Goal: Communication & Community: Answer question/provide support

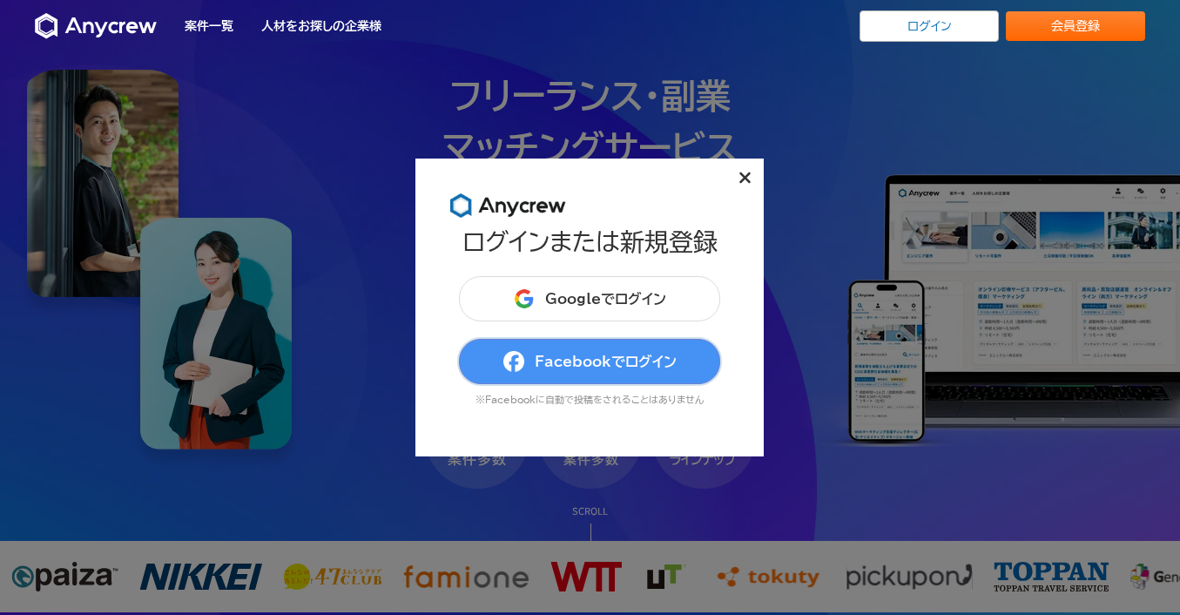
click at [608, 357] on span "Facebookでログイン" at bounding box center [606, 361] width 142 height 14
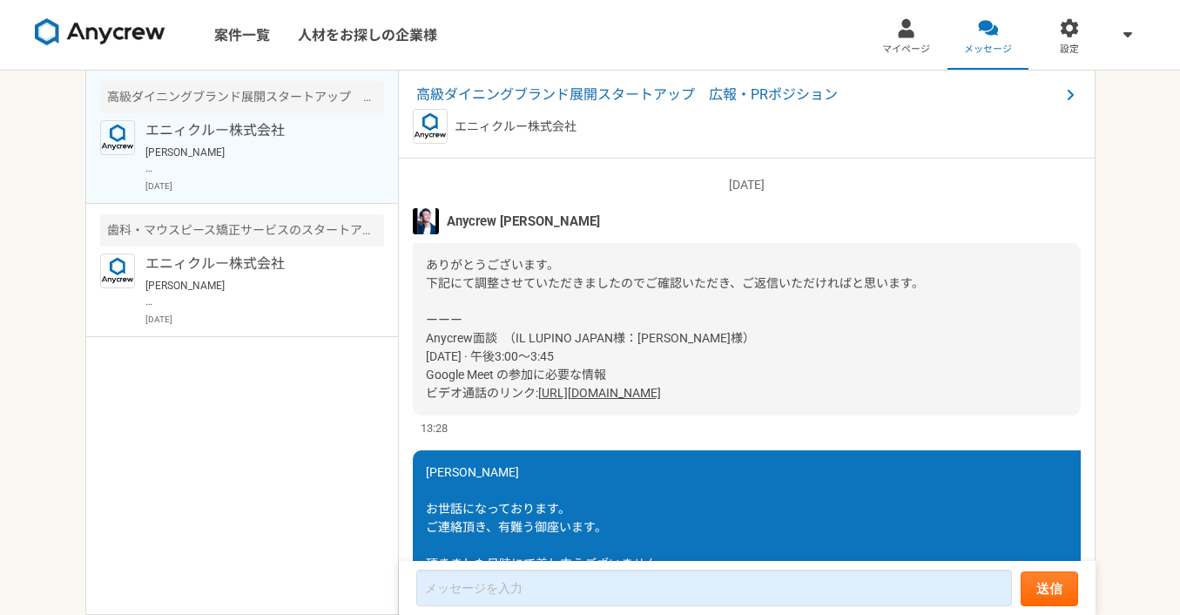
scroll to position [1862, 0]
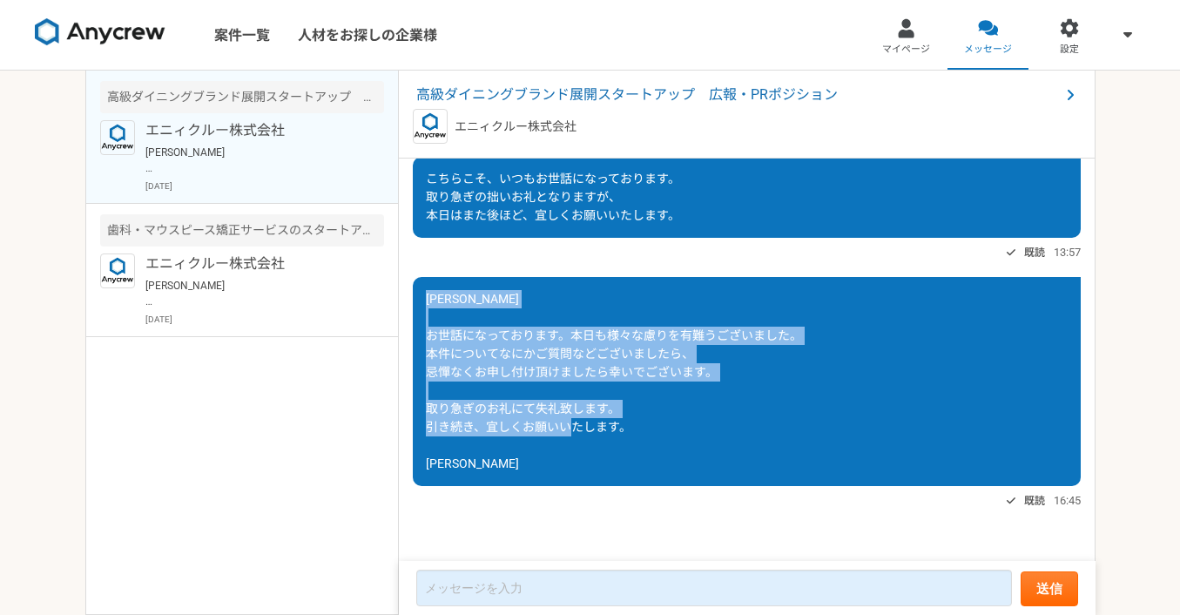
copy span "[PERSON_NAME]になっております。本日も様々な慮りを有難うございました。 本件についてなにかご質問などございましたら、 忌憚なくお申し付け頂けました…"
drag, startPoint x: 425, startPoint y: 298, endPoint x: 539, endPoint y: 459, distance: 197.4
click at [539, 459] on div "[PERSON_NAME] お世話になっております。本日も様々な慮りを有難うございました。 本件についてなにかご質問などございましたら、 忌憚なくお申し付け頂…" at bounding box center [747, 381] width 668 height 209
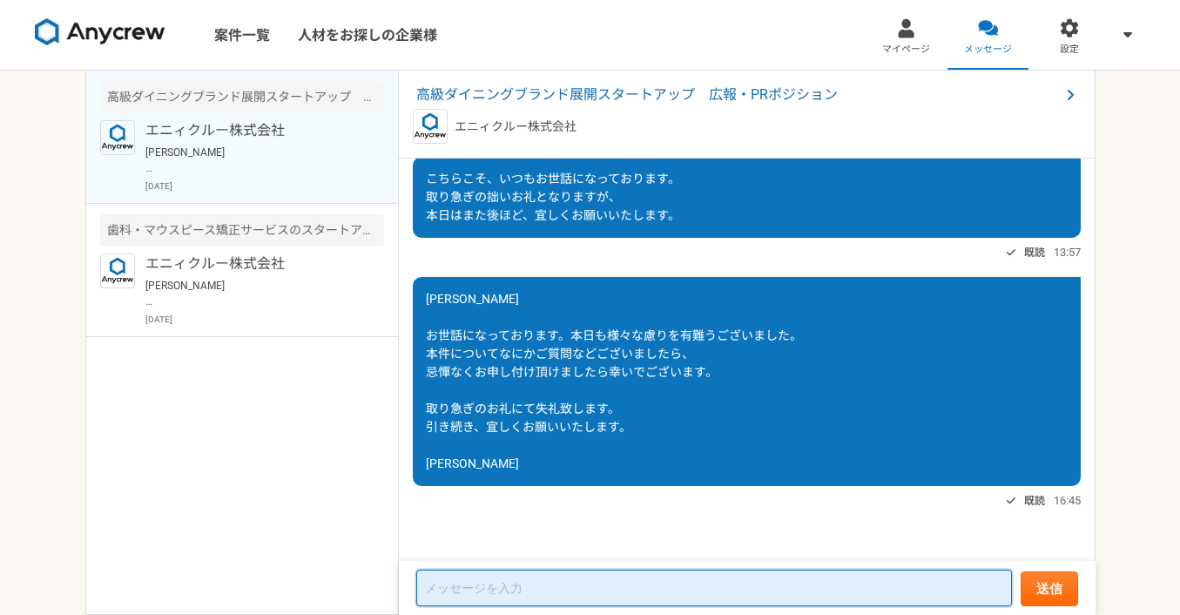
click at [468, 595] on textarea at bounding box center [714, 587] width 596 height 37
paste textarea "[PERSON_NAME] お世話になっております。本日も様々な慮りを有難うございました。 本件についてなにかご質問などございましたら、 忌憚なくお申し付け頂…"
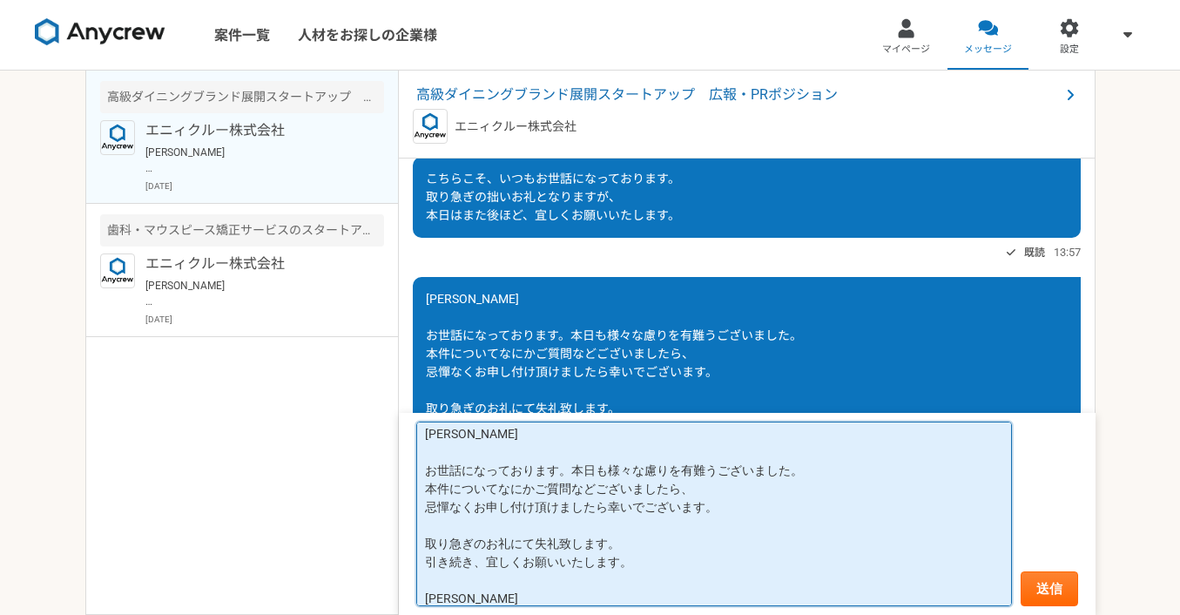
drag, startPoint x: 569, startPoint y: 467, endPoint x: 674, endPoint y: 470, distance: 105.4
click at [674, 470] on textarea "齊藤さま お世話になっております。本日も様々な慮りを有難うございました。 本件についてなにかご質問などございましたら、 忌憚なくお申し付け頂けましたら幸いでご…" at bounding box center [714, 513] width 596 height 185
drag, startPoint x: 427, startPoint y: 486, endPoint x: 630, endPoint y: 565, distance: 218.6
click at [630, 565] on textarea "齊藤さま お世話になっております。先日は誠に有難うございました。 本件についてなにかご質問などございましたら、 忌憚なくお申し付け頂けましたら幸いでございます…" at bounding box center [714, 513] width 596 height 185
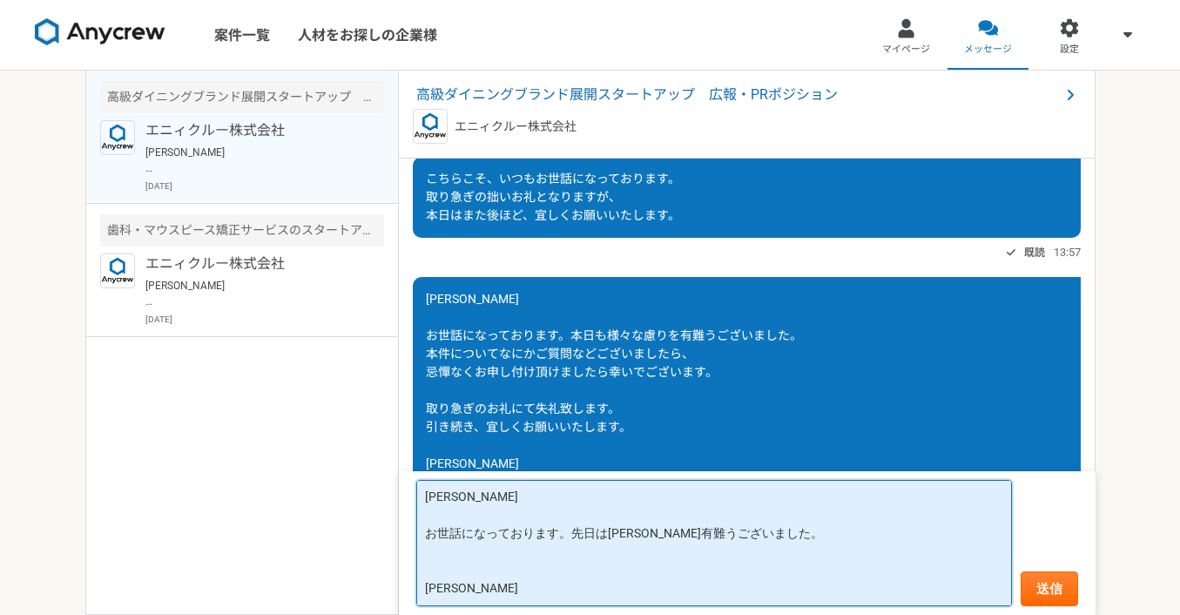
scroll to position [0, 0]
paste textarea "いつもお世話になっております。 先日ご紹介いただきましたIL LUPINO JAPAN様との件につきまして、改めて御礼申し上げます。 7月14日の初回ミーティ…"
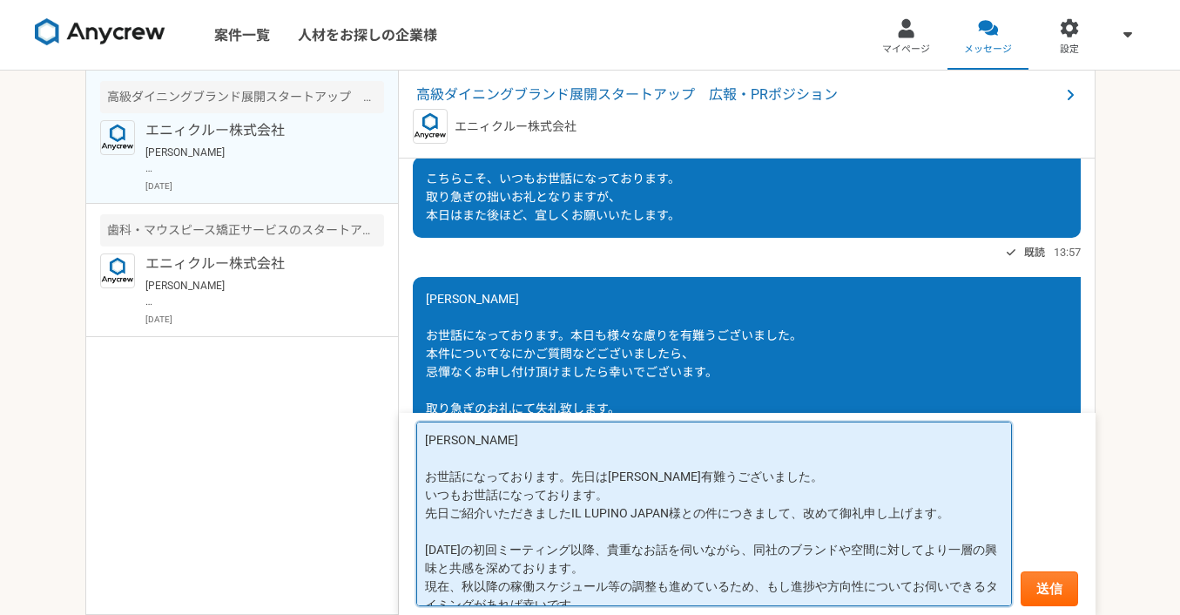
scroll to position [20, 0]
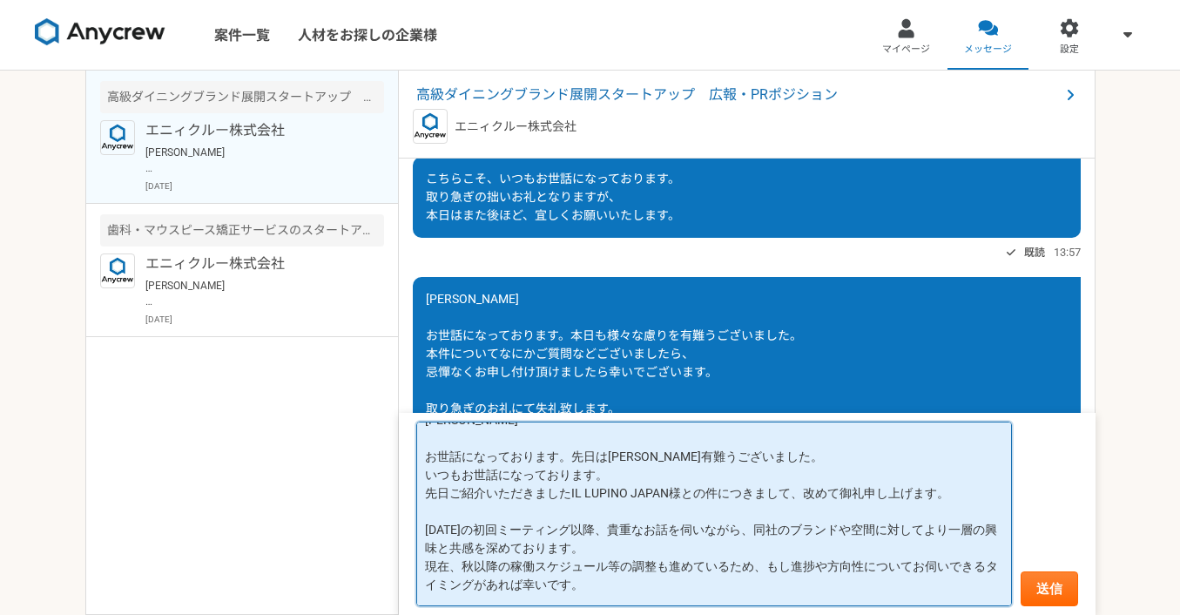
drag, startPoint x: 628, startPoint y: 475, endPoint x: 377, endPoint y: 477, distance: 250.8
click at [377, 477] on main "高級ダイニングブランド展開スタートアップ　広報・PRポジション エニィクルー株式会社 齊藤さま お世話になっております。本日も様々な慮りを有難うございました。…" at bounding box center [590, 343] width 1010 height 544
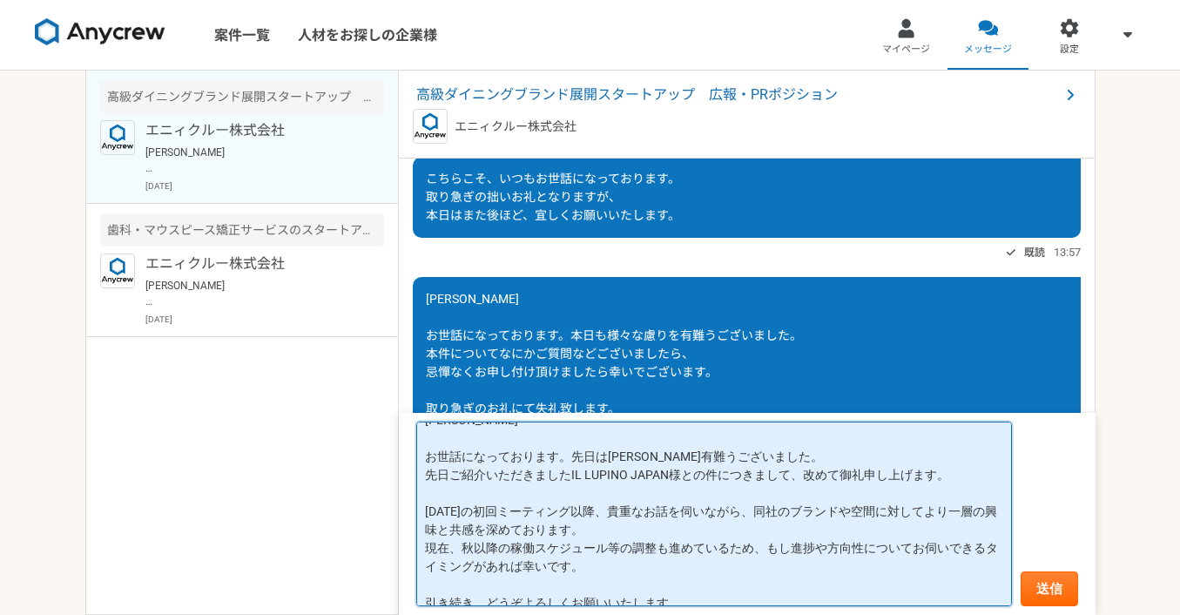
click at [798, 475] on textarea "齊藤さま お世話になっております。先日は誠に有難うございました。 先日ご紹介いただきましたIL LUPINO JAPAN様との件につきまして、改めて御礼申し上…" at bounding box center [714, 513] width 596 height 185
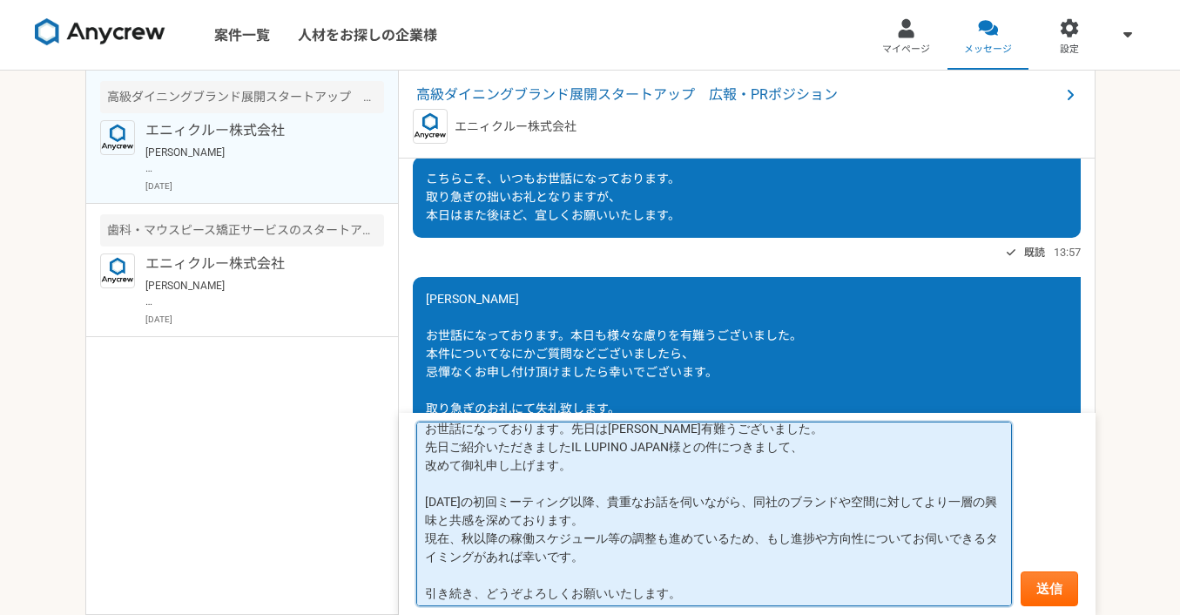
scroll to position [53, 0]
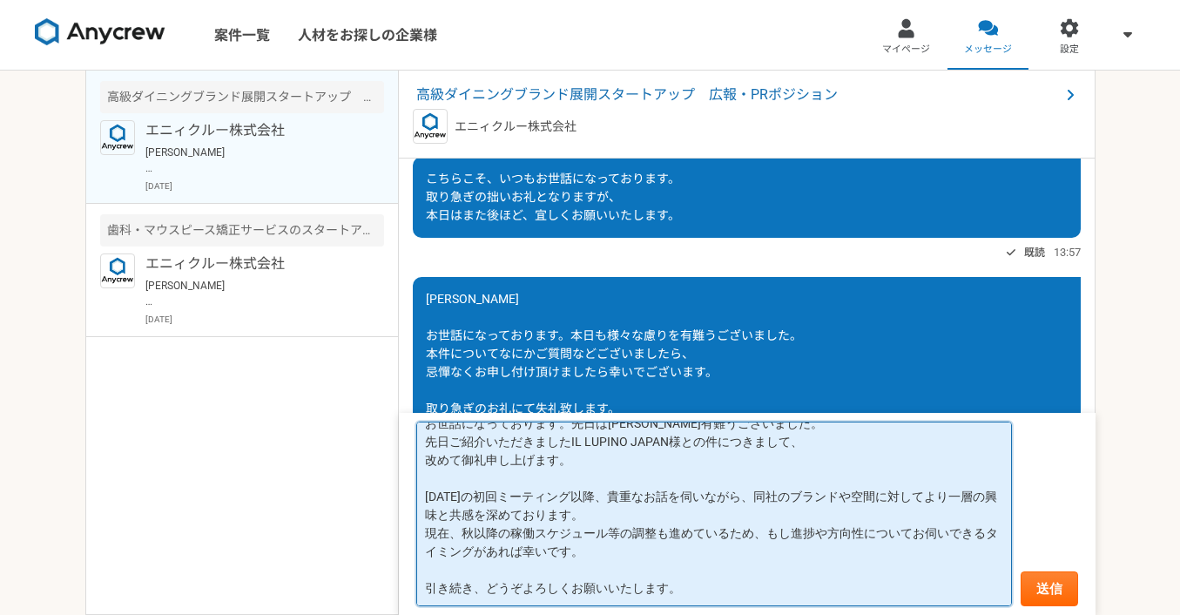
click at [764, 497] on textarea "齊藤さま お世話になっております。先日は誠に有難うございました。 先日ご紹介いただきましたIL LUPINO JAPAN様との件につきまして、 改めて御礼申し…" at bounding box center [714, 513] width 596 height 185
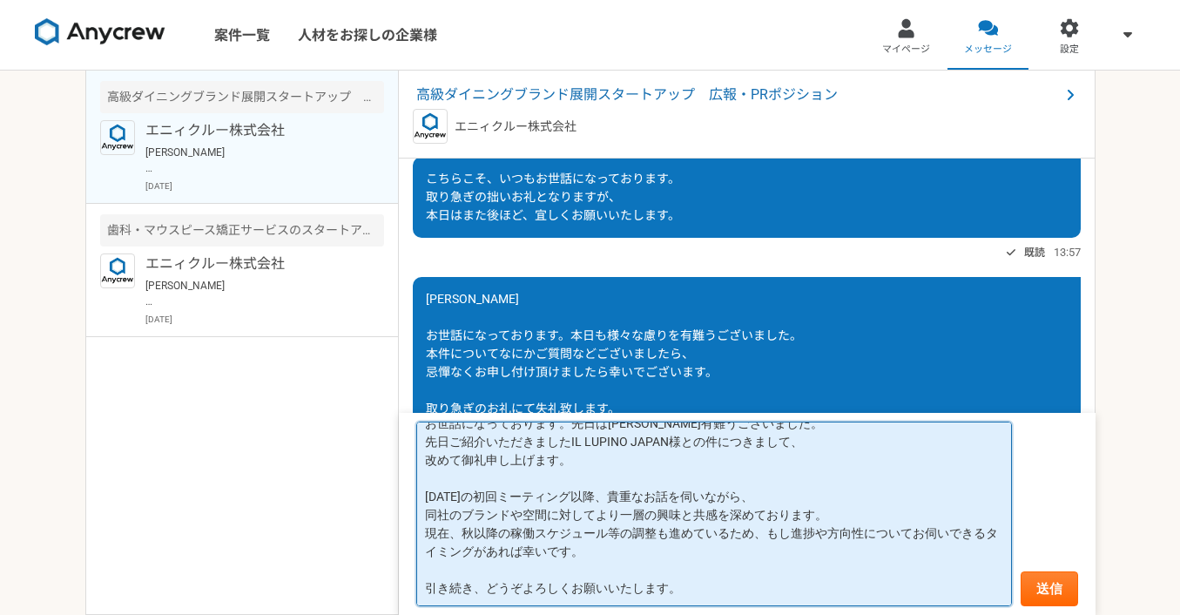
drag, startPoint x: 764, startPoint y: 532, endPoint x: 423, endPoint y: 537, distance: 341.4
click at [423, 537] on textarea "齊藤さま お世話になっております。先日は誠に有難うございました。 先日ご紹介いただきましたIL LUPINO JAPAN様との件につきまして、 改めて御礼申し…" at bounding box center [714, 513] width 596 height 185
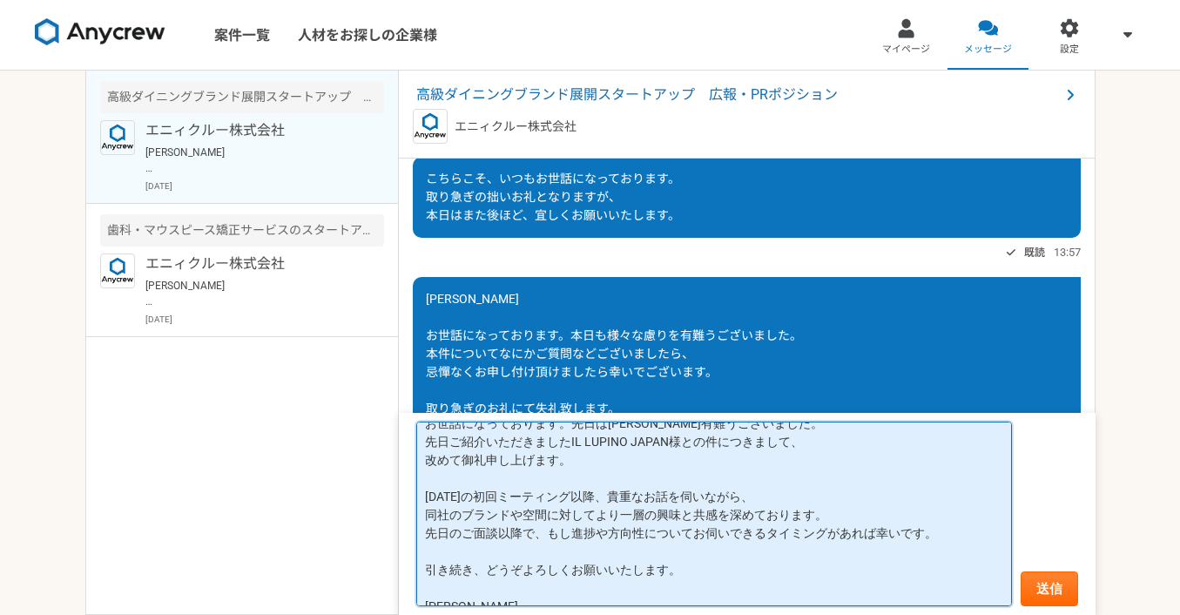
click at [695, 534] on textarea "齊藤さま お世話になっております。先日は誠に有難うございました。 先日ご紹介いただきましたIL LUPINO JAPAN様との件につきまして、 改めて御礼申し…" at bounding box center [714, 513] width 596 height 185
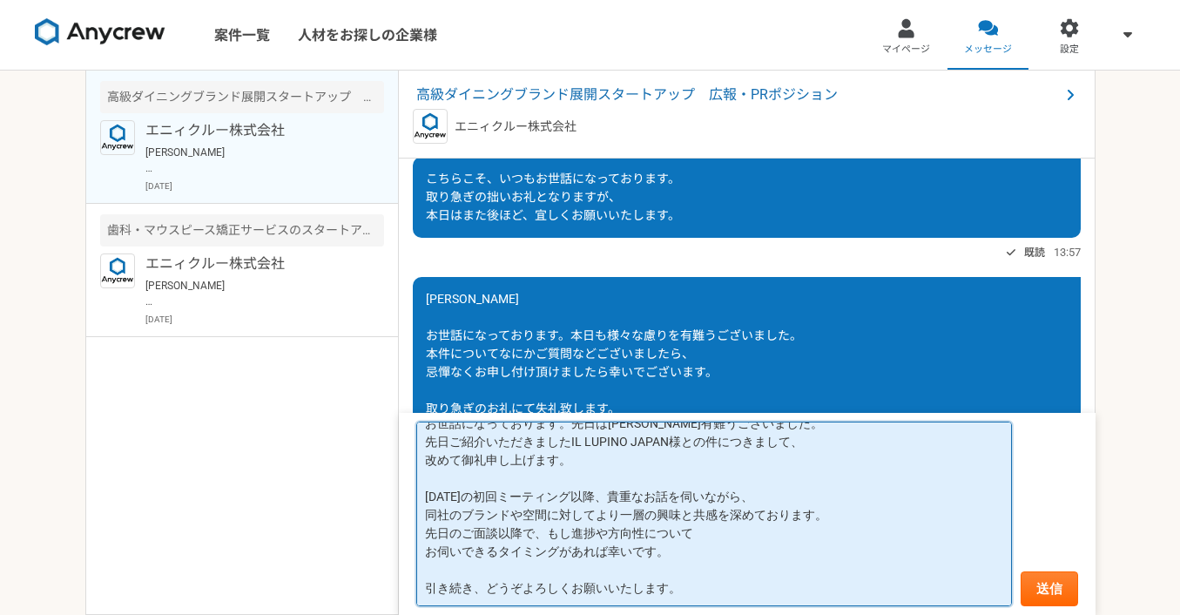
scroll to position [90, 0]
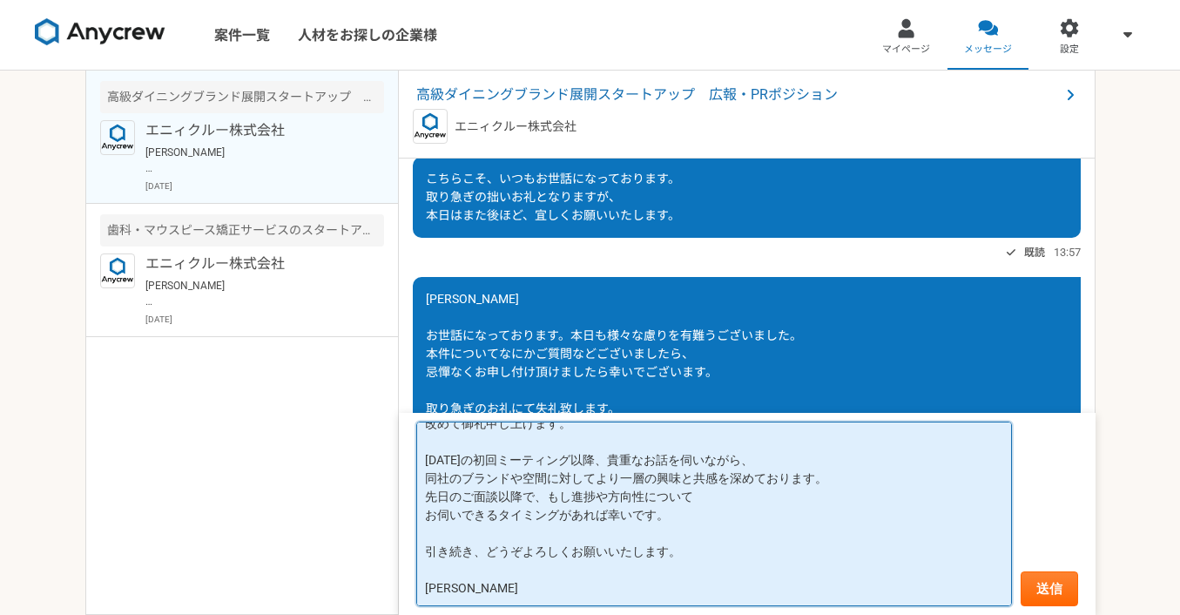
click at [610, 456] on textarea "齊藤さま お世話になっております。先日は誠に有難うございました。 先日ご紹介いただきましたIL LUPINO JAPAN様との件につきまして、 改めて御礼申し…" at bounding box center [714, 513] width 596 height 185
drag, startPoint x: 426, startPoint y: 457, endPoint x: 835, endPoint y: 474, distance: 409.6
click at [835, 474] on textarea "齊藤さま お世話になっております。先日は誠に有難うございました。 先日ご紹介いただきましたIL LUPINO JAPAN様との件につきまして、 改めて御礼申し…" at bounding box center [714, 513] width 596 height 185
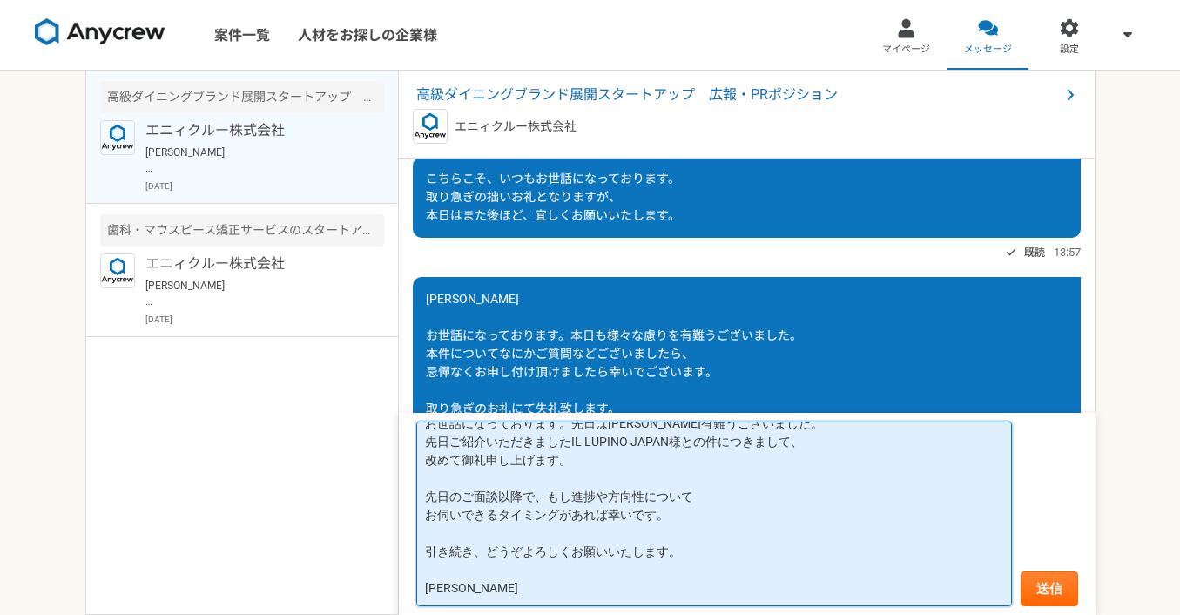
scroll to position [53, 0]
type textarea "齊藤さま お世話になっております。先日は誠に有難うございました。 先日ご紹介いただきましたIL LUPINO JAPAN様との件につきまして、 改めて御礼申し…"
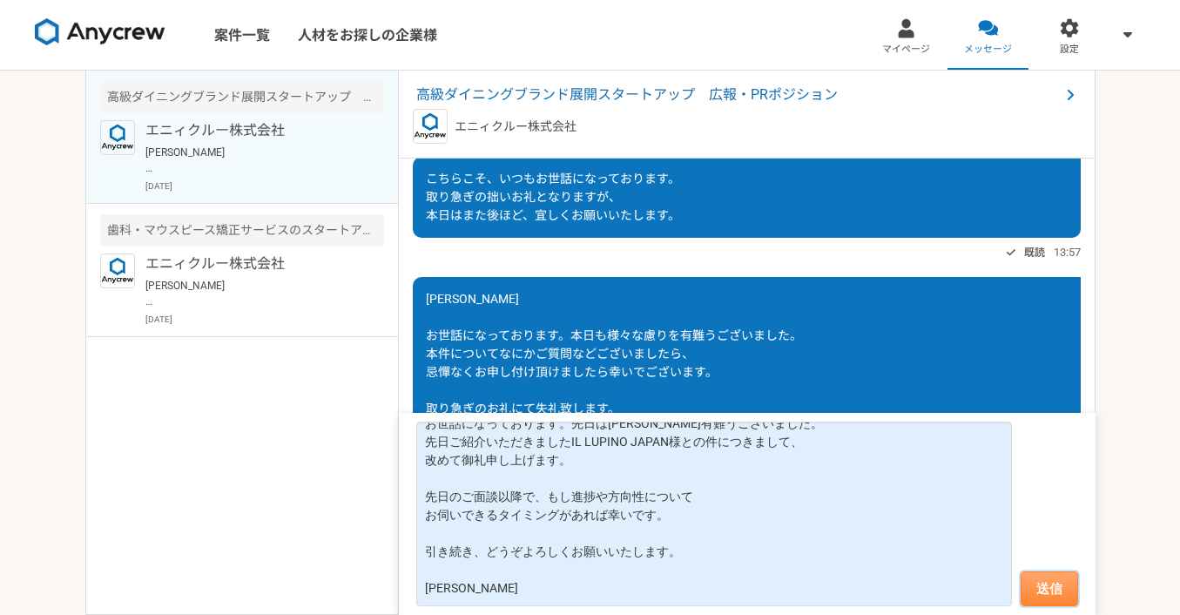
click at [1053, 577] on button "送信" at bounding box center [1048, 588] width 57 height 35
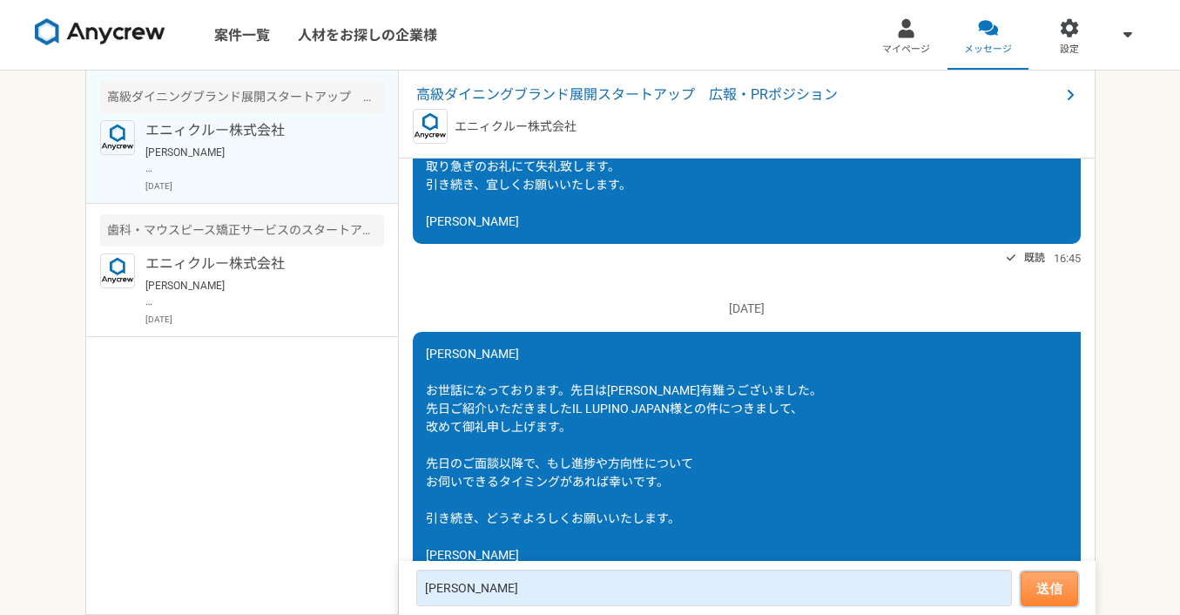
scroll to position [1951, 0]
